Goal: Task Accomplishment & Management: Manage account settings

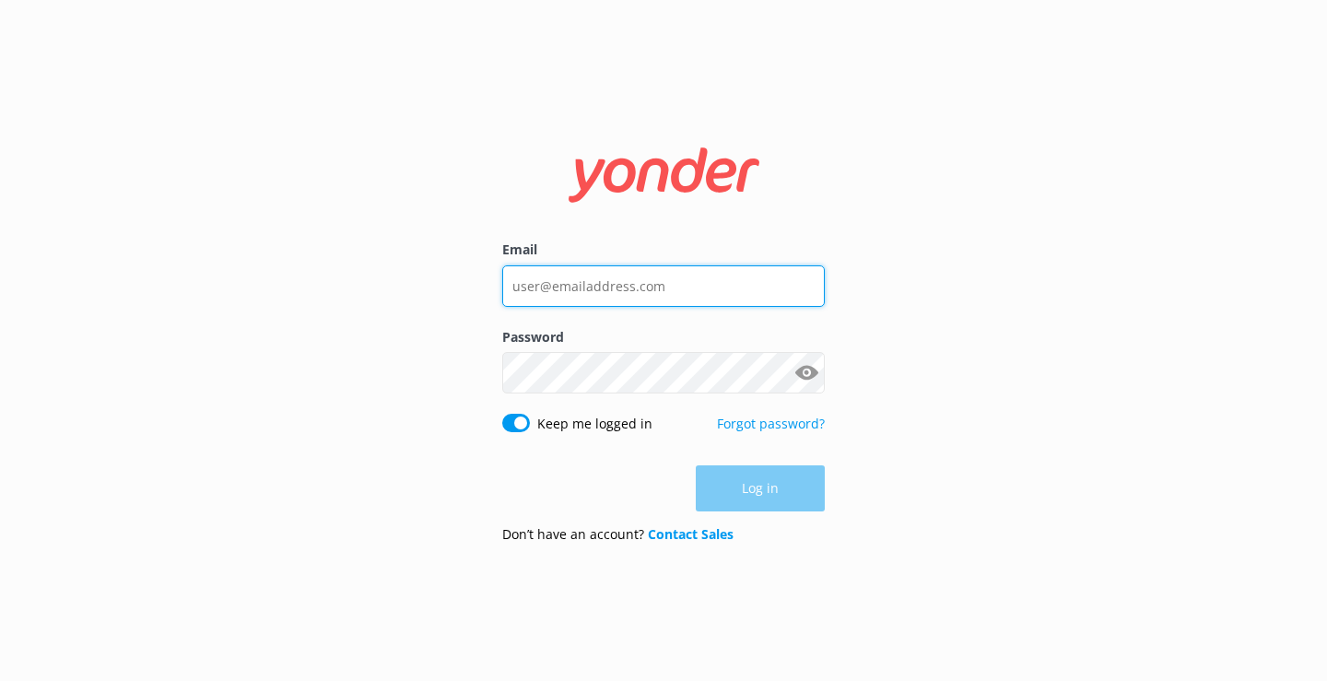
click at [767, 280] on input "Email" at bounding box center [663, 285] width 323 height 41
type input "[EMAIL_ADDRESS][DOMAIN_NAME]"
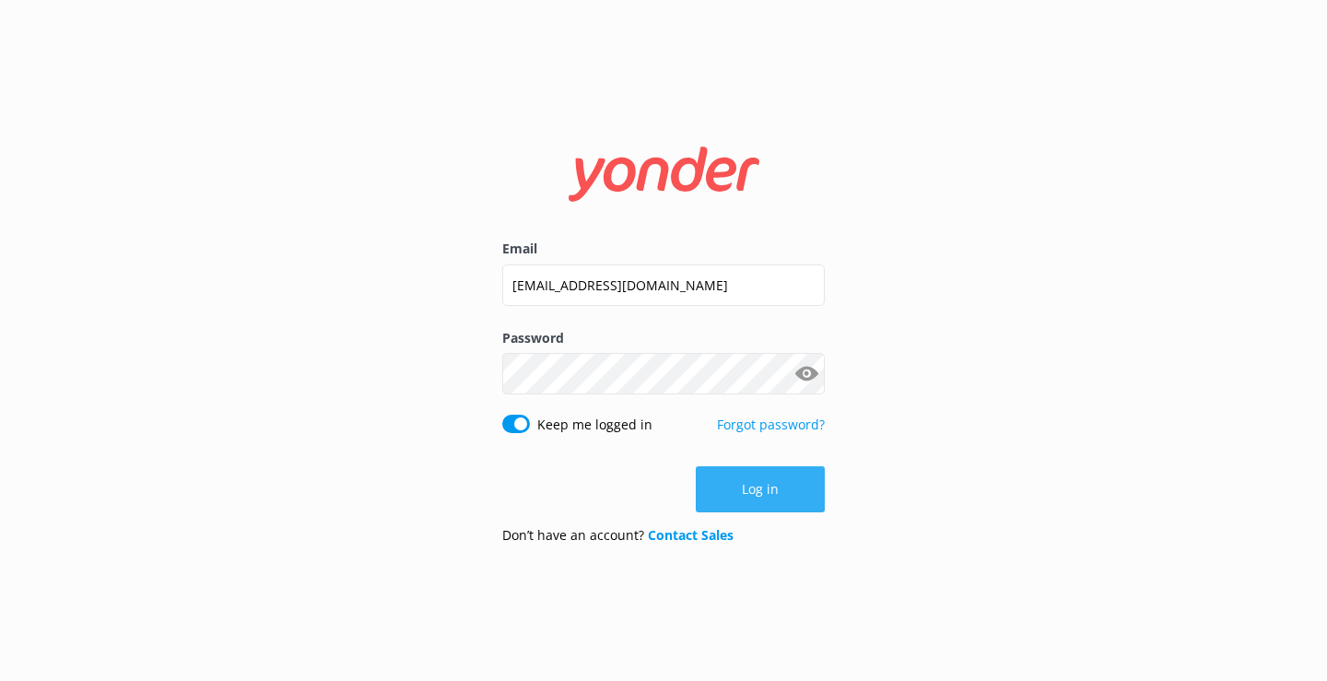
click at [739, 484] on button "Log in" at bounding box center [760, 489] width 129 height 46
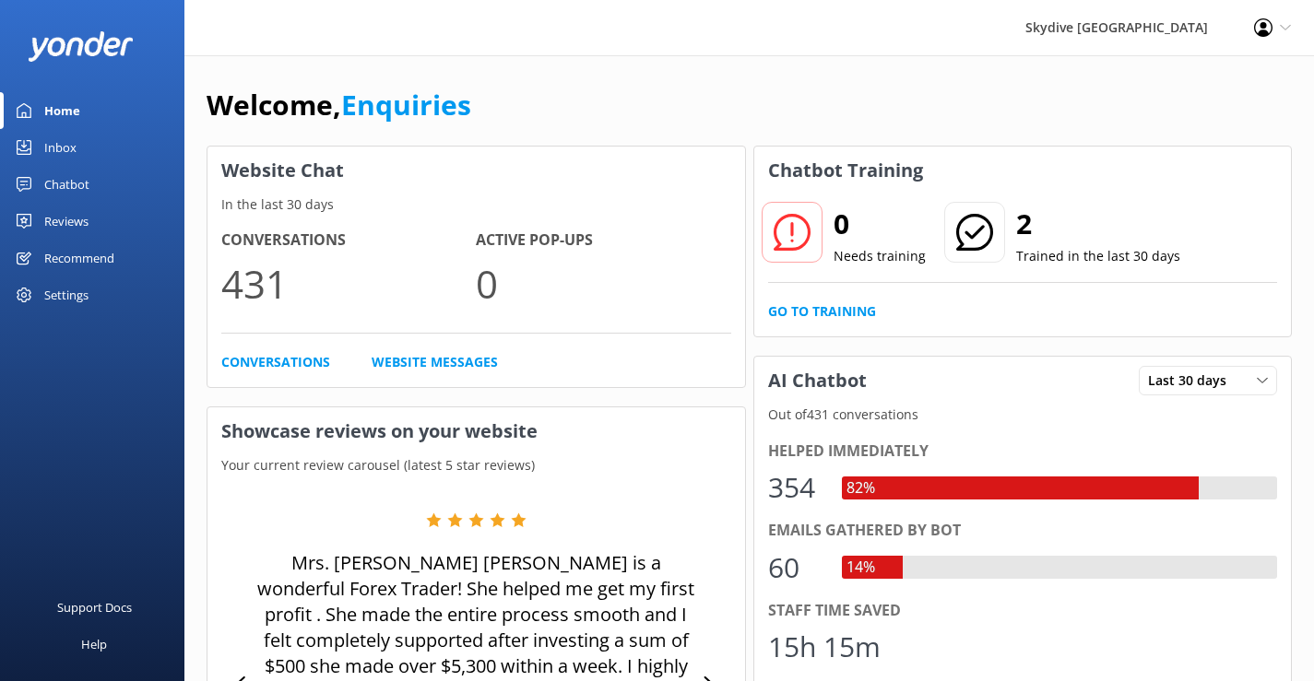
click at [53, 148] on div "Inbox" at bounding box center [60, 147] width 32 height 37
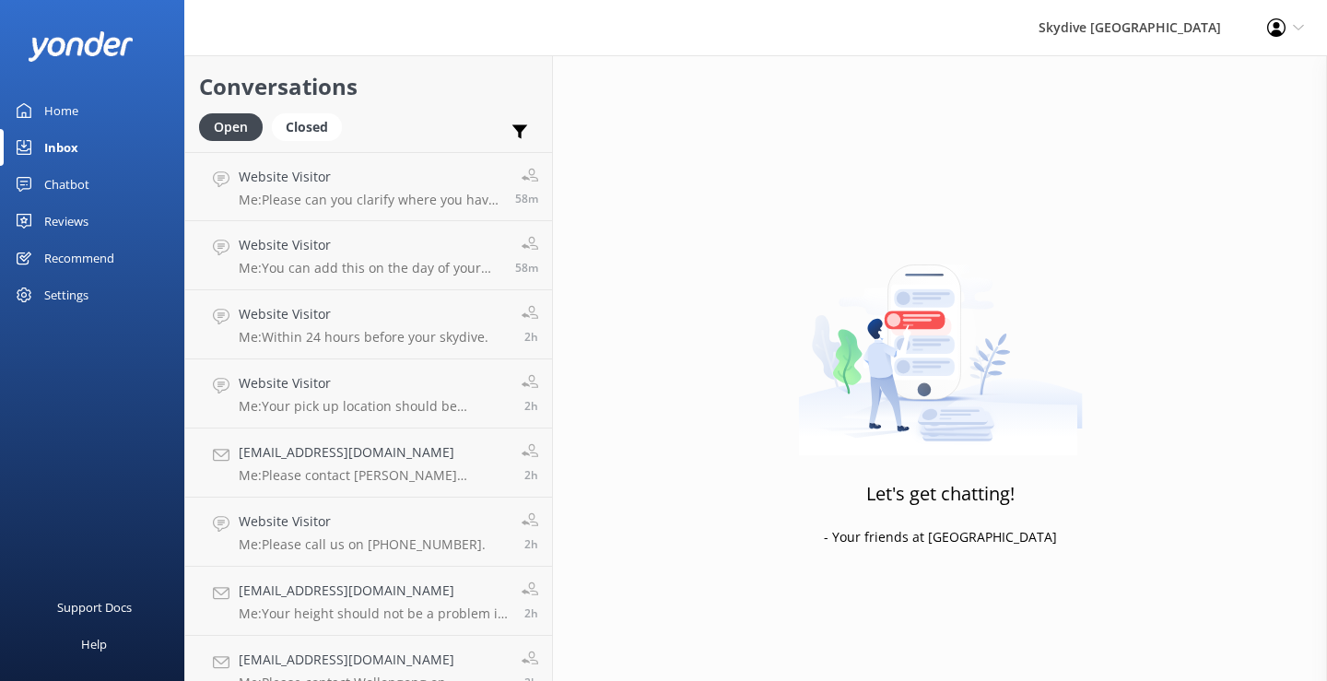
click at [89, 182] on link "Chatbot" at bounding box center [92, 184] width 184 height 37
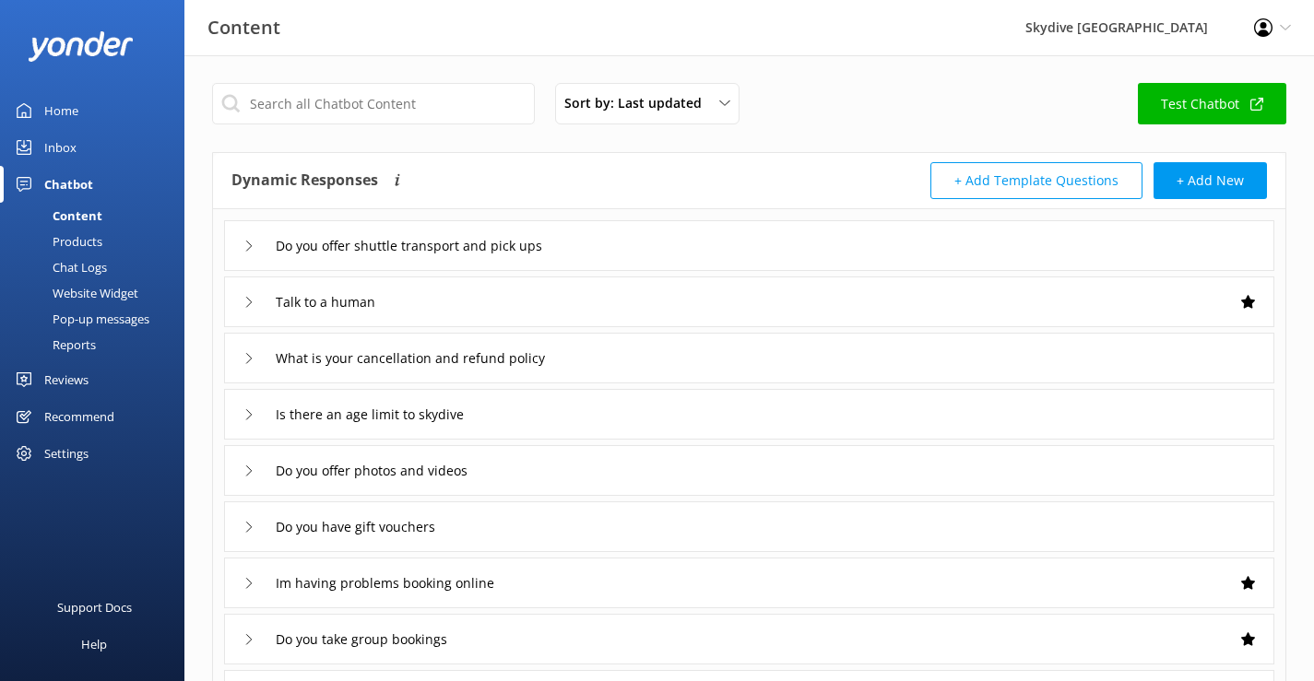
click at [82, 340] on div "Reports" at bounding box center [53, 345] width 85 height 26
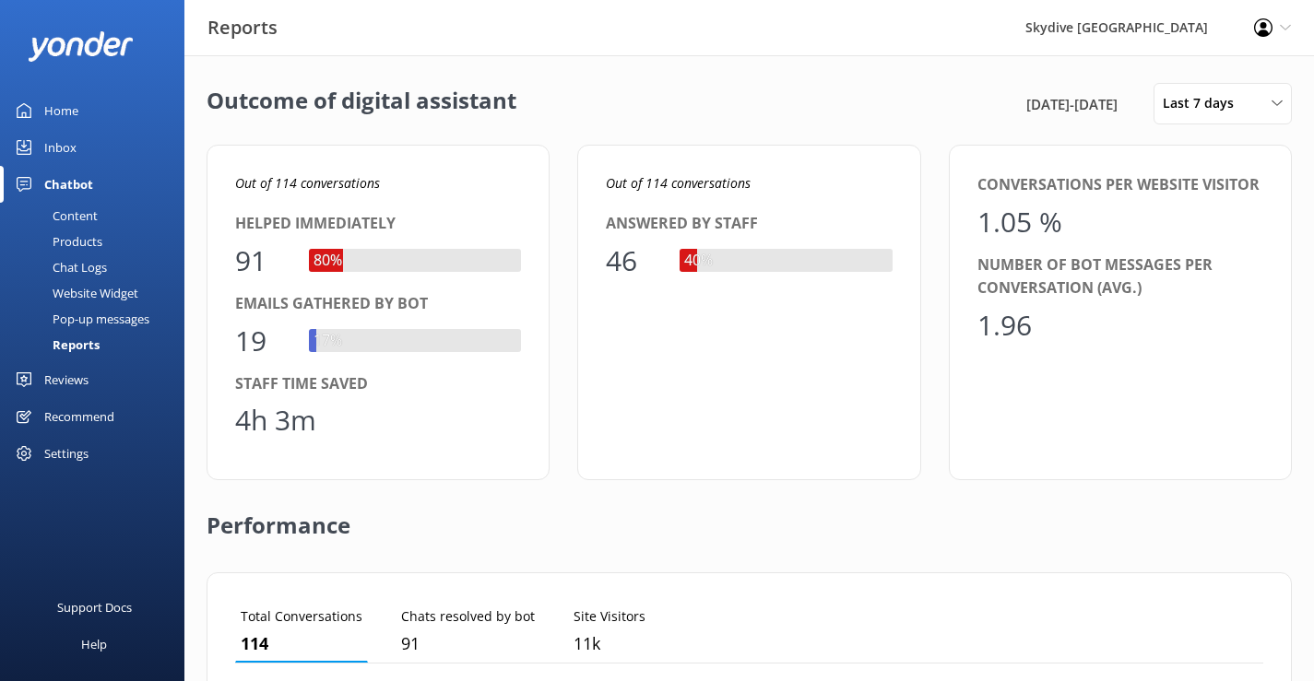
scroll to position [171, 1014]
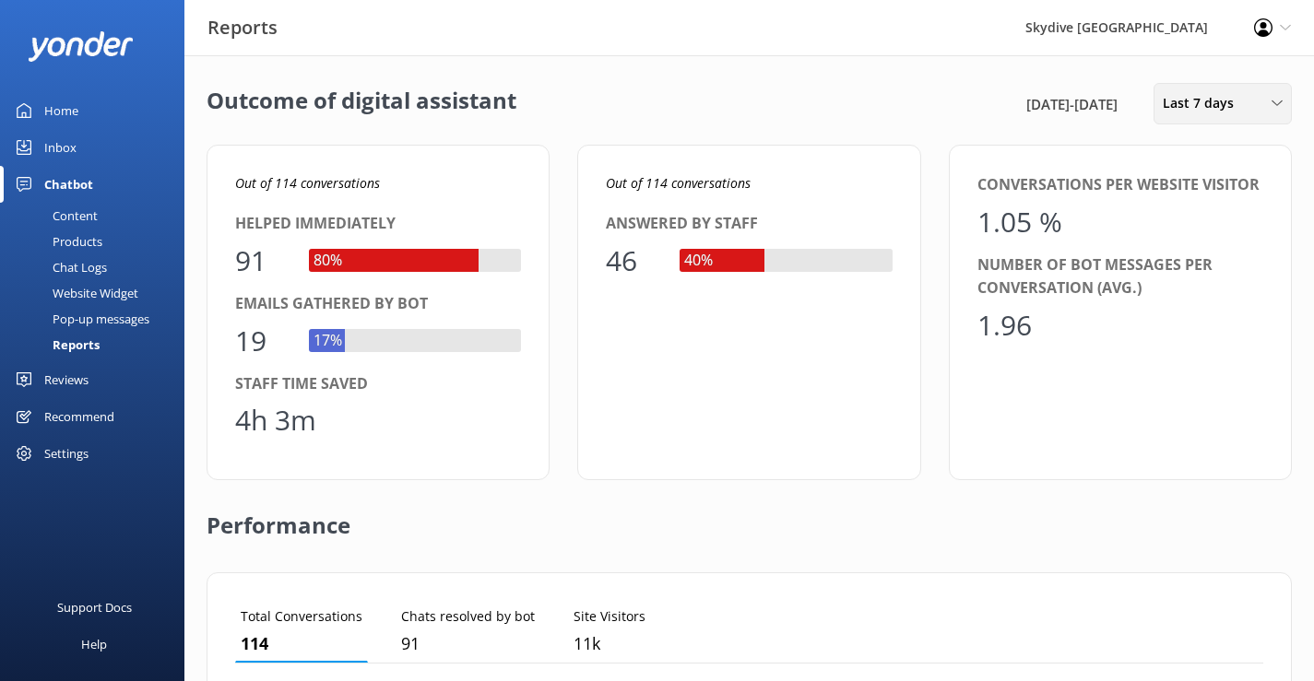
click at [1225, 100] on span "Last 7 days" at bounding box center [1203, 103] width 82 height 20
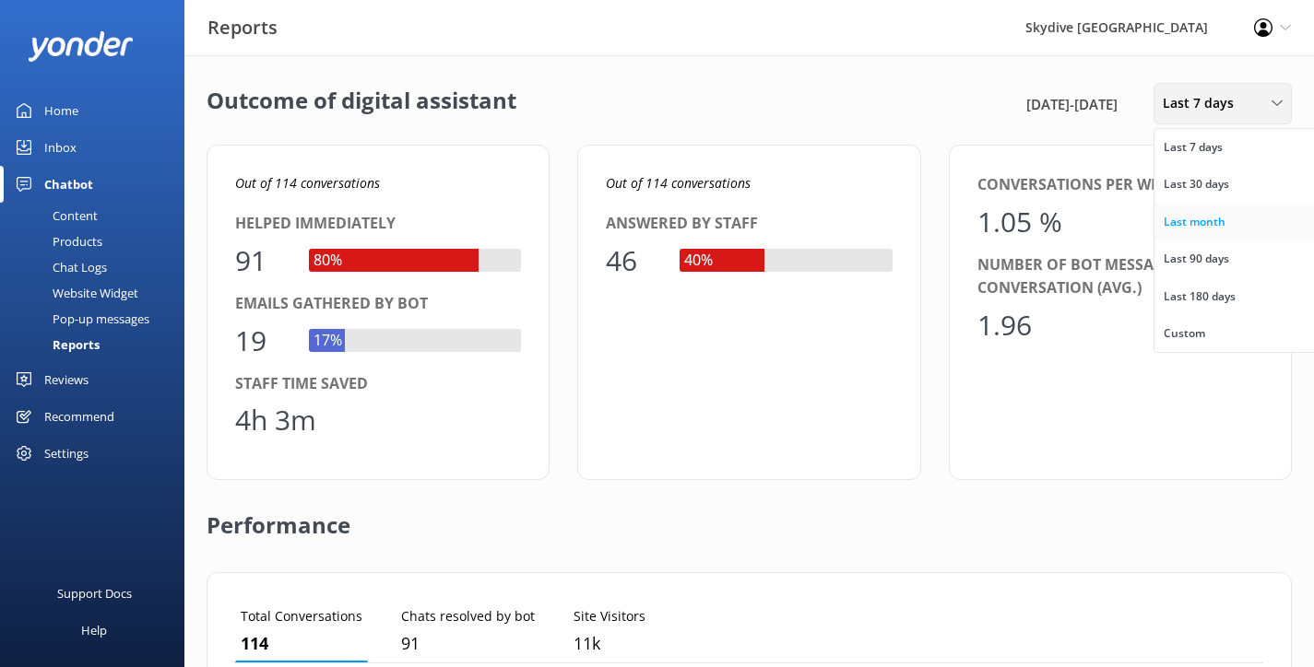
click at [1209, 225] on div "Last month" at bounding box center [1194, 222] width 62 height 18
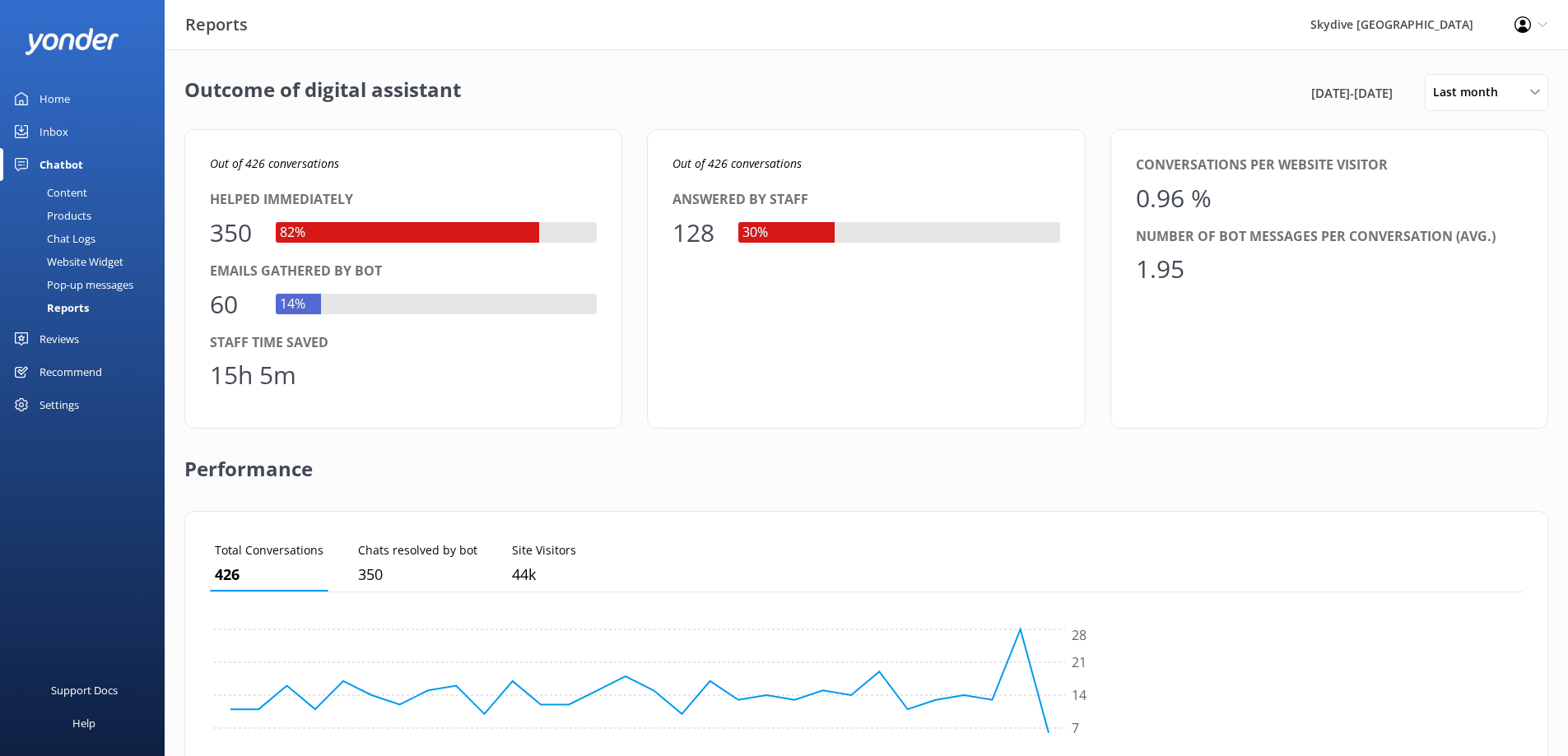
scroll to position [153, 1300]
